Goal: Information Seeking & Learning: Understand process/instructions

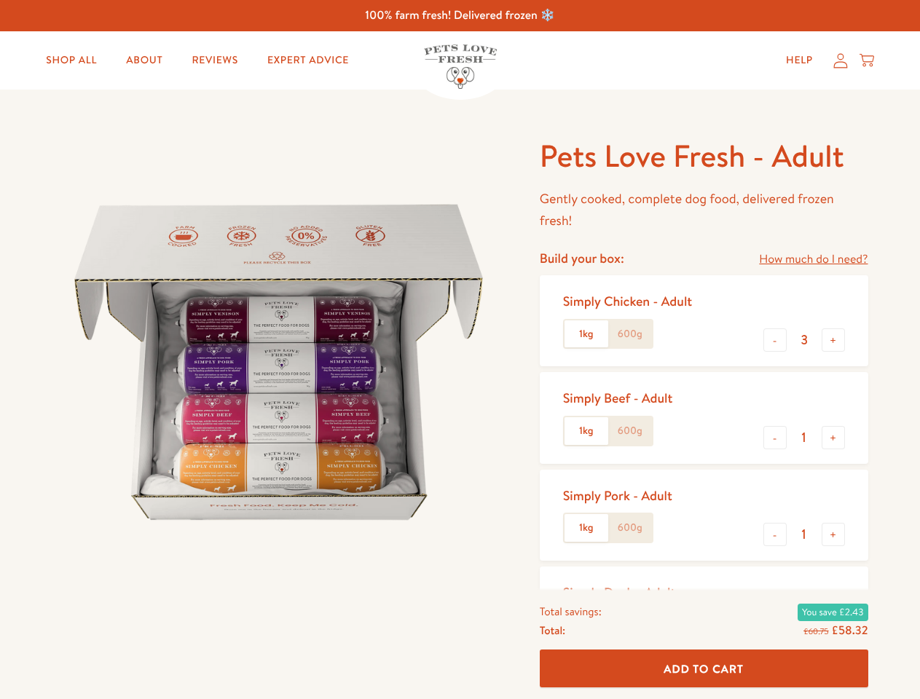
click at [460, 350] on img at bounding box center [278, 362] width 452 height 452
click at [813, 259] on link "How much do I need?" at bounding box center [813, 260] width 109 height 20
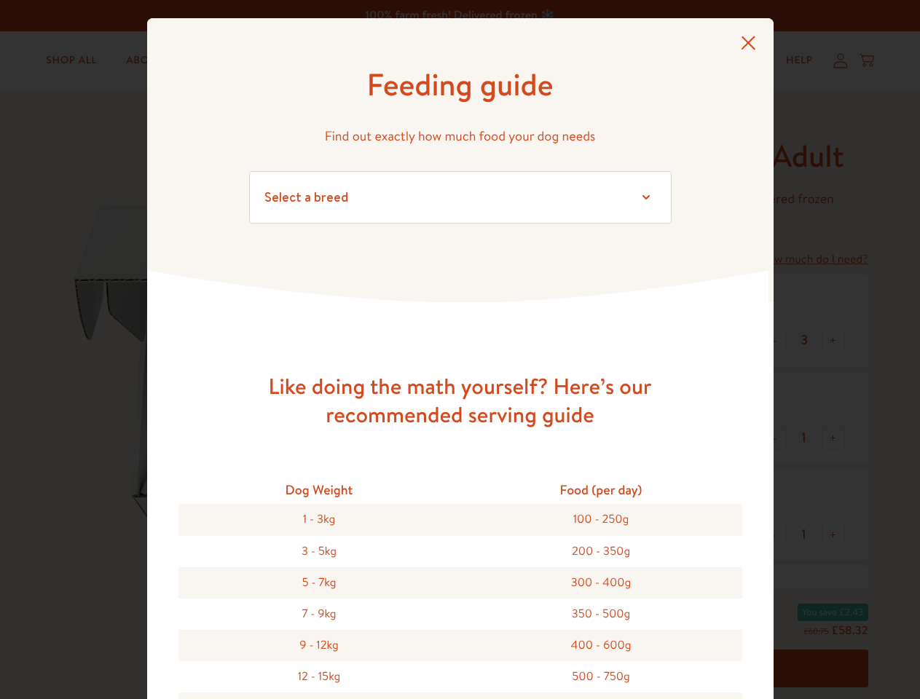
click at [775, 340] on div "Feeding guide Find out exactly how much food your dog needs Select a breed Affe…" at bounding box center [460, 349] width 920 height 699
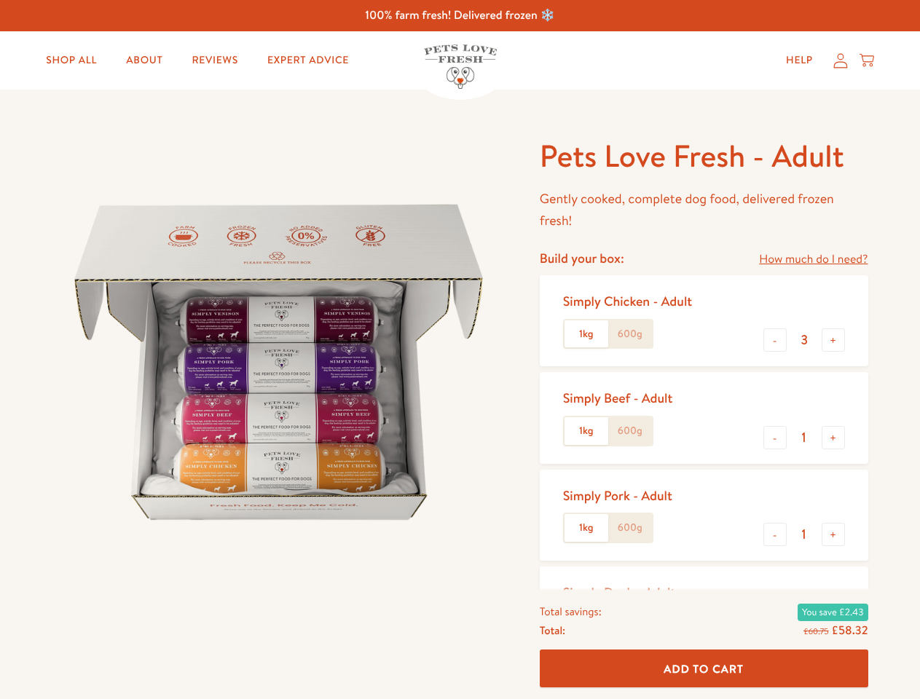
click at [833, 340] on button "+" at bounding box center [833, 340] width 23 height 23
type input "4"
click at [775, 438] on button "-" at bounding box center [775, 437] width 23 height 23
click at [833, 438] on button "+" at bounding box center [833, 437] width 23 height 23
type input "1"
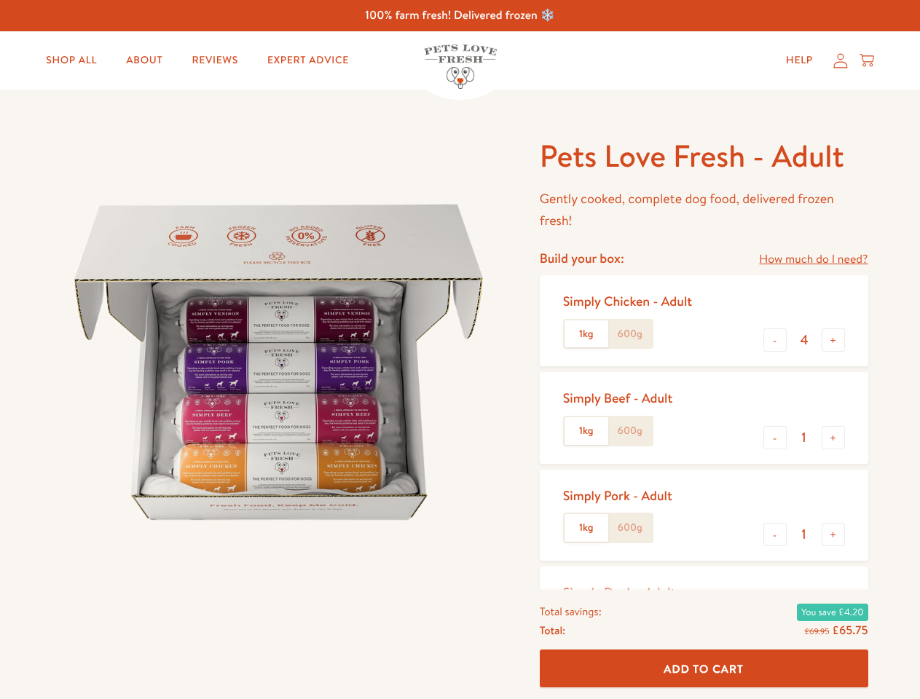
click at [775, 535] on button "-" at bounding box center [775, 534] width 23 height 23
click at [833, 535] on button "+" at bounding box center [833, 534] width 23 height 23
type input "1"
